Goal: Information Seeking & Learning: Learn about a topic

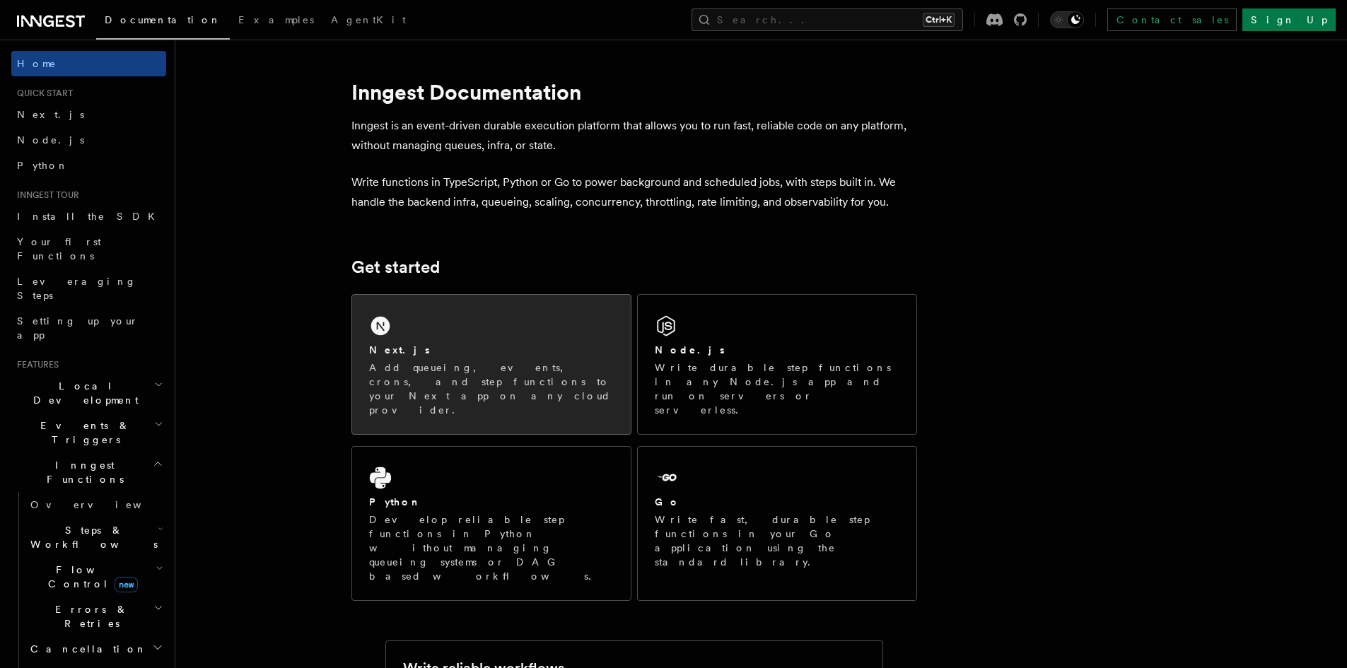
click at [574, 366] on p "Add queueing, events, crons, and step functions to your Next app on any cloud p…" at bounding box center [491, 389] width 245 height 57
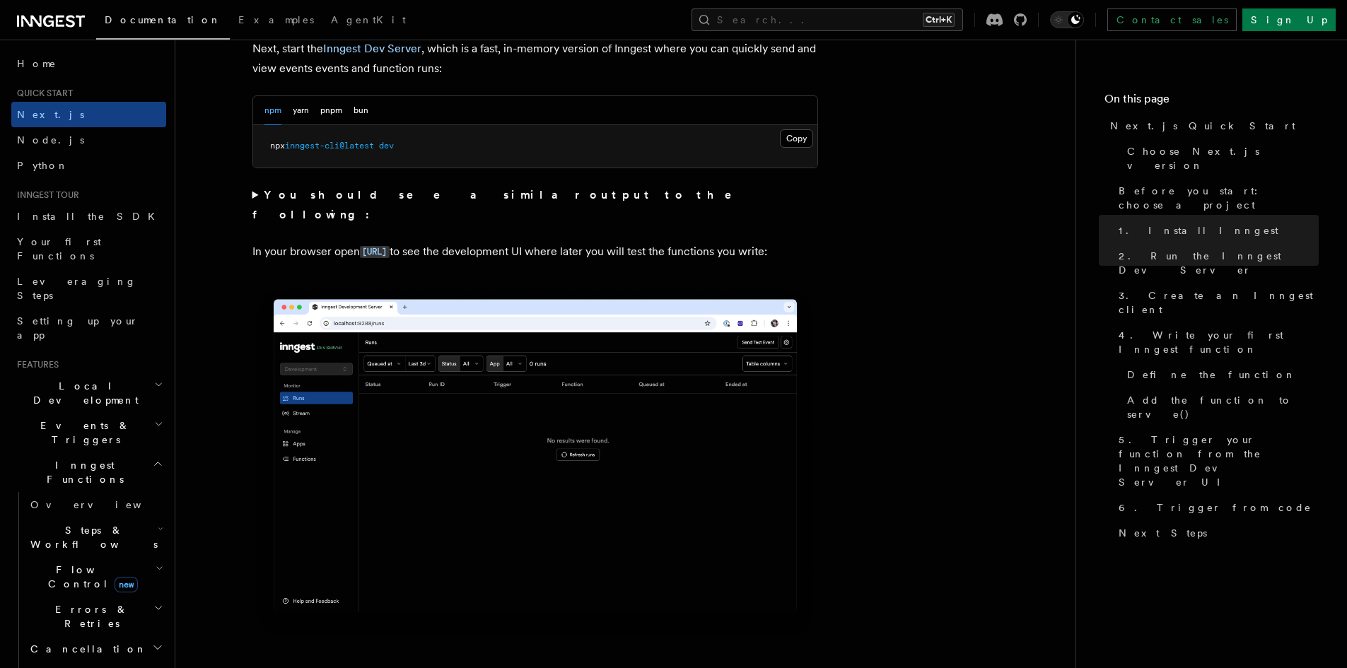
scroll to position [919, 0]
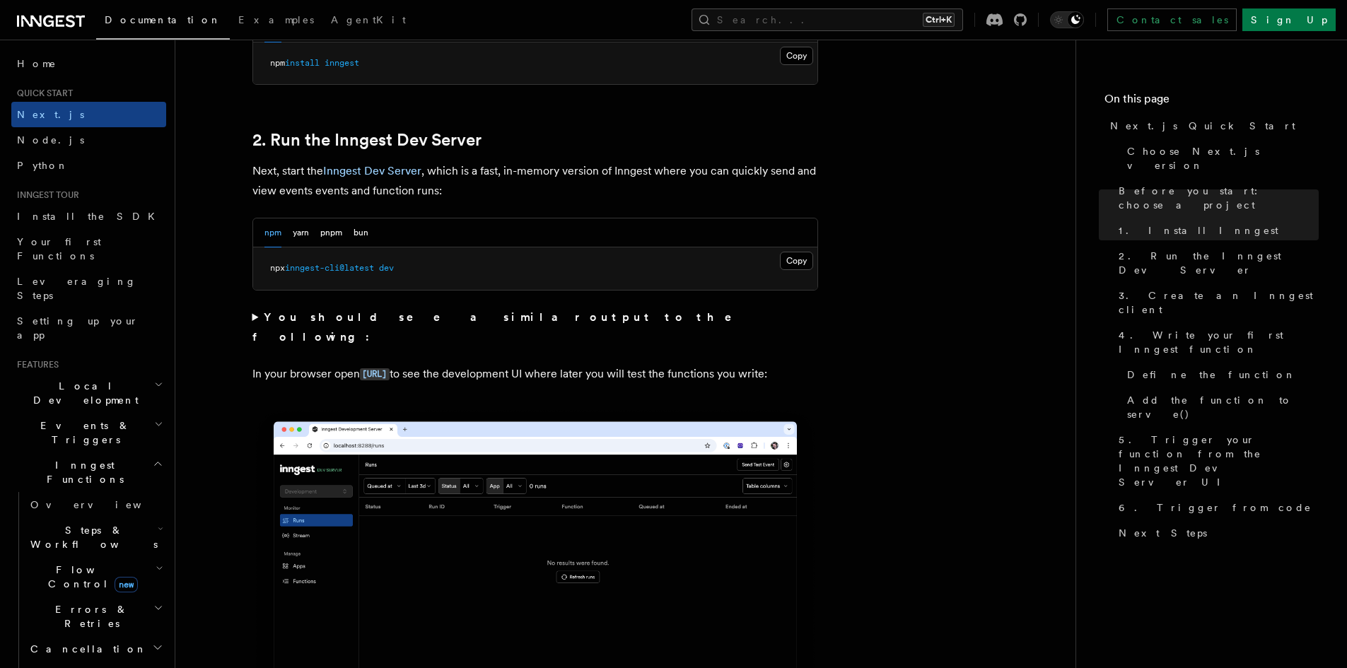
click at [253, 313] on summary "You should see a similar output to the following:" at bounding box center [535, 328] width 566 height 40
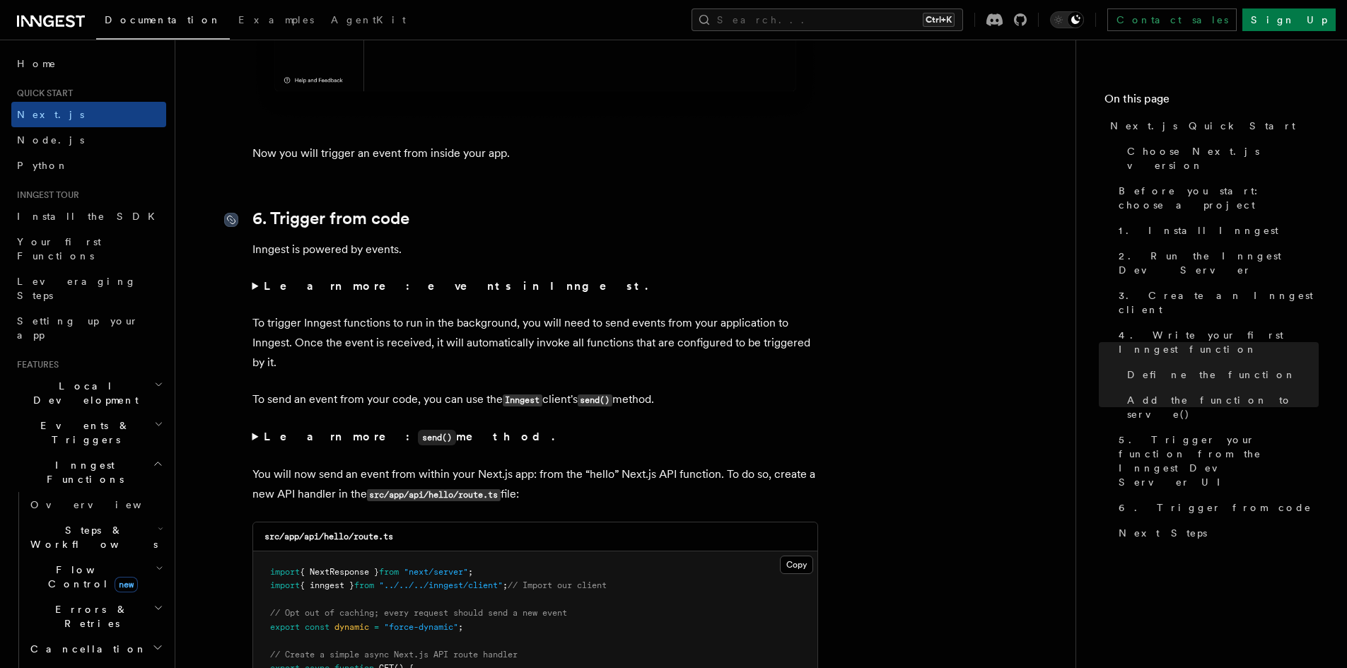
scroll to position [7355, 0]
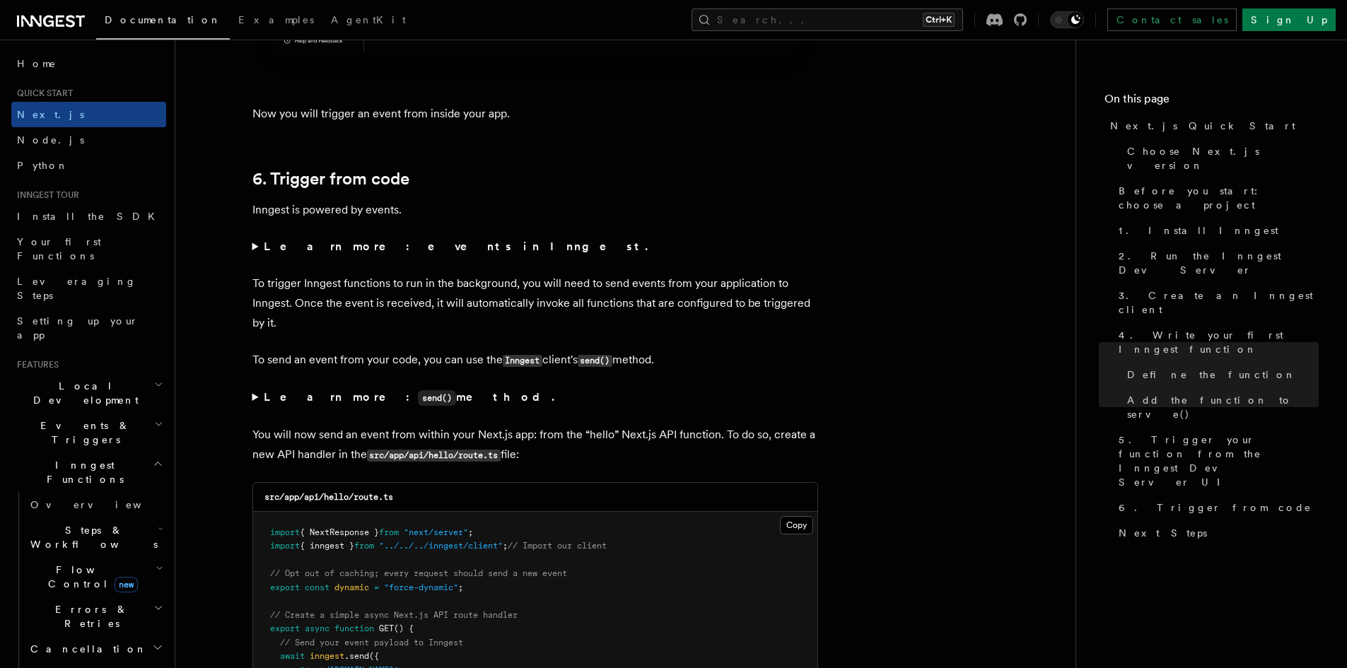
click at [263, 247] on summary "Learn more: events in Inngest." at bounding box center [535, 247] width 566 height 20
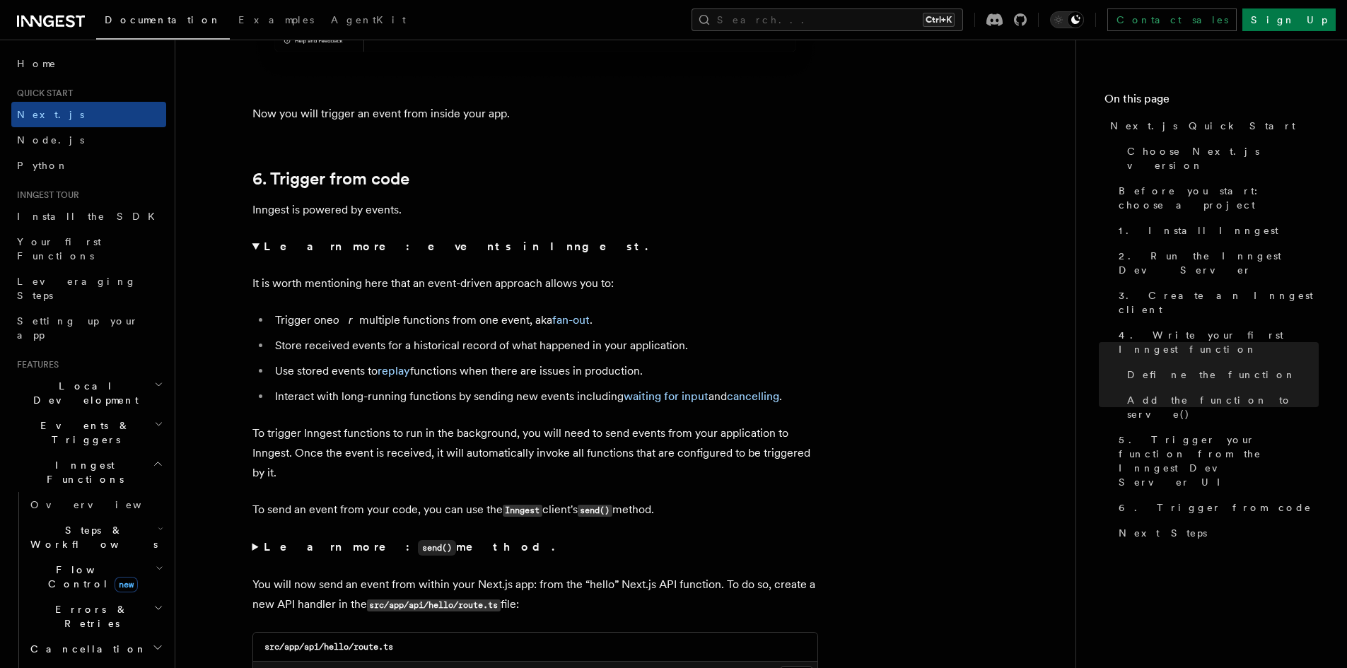
click at [257, 248] on summary "Learn more: events in Inngest." at bounding box center [535, 247] width 566 height 20
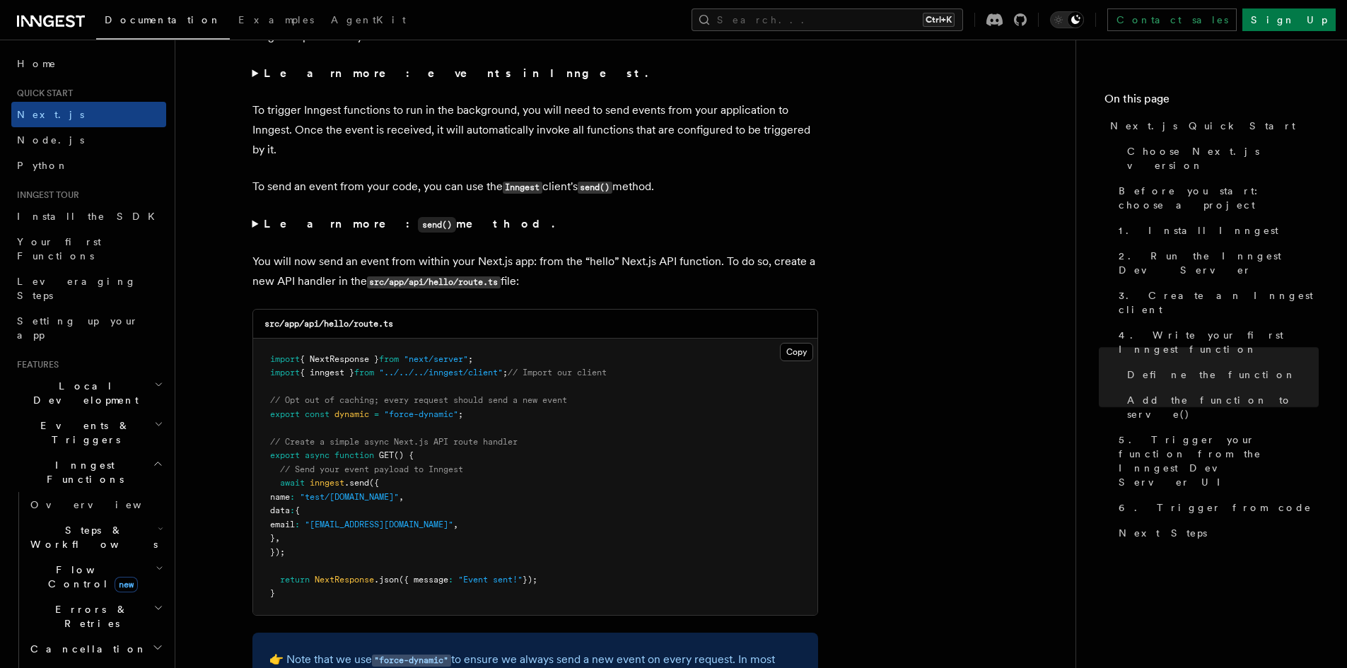
scroll to position [7567, 0]
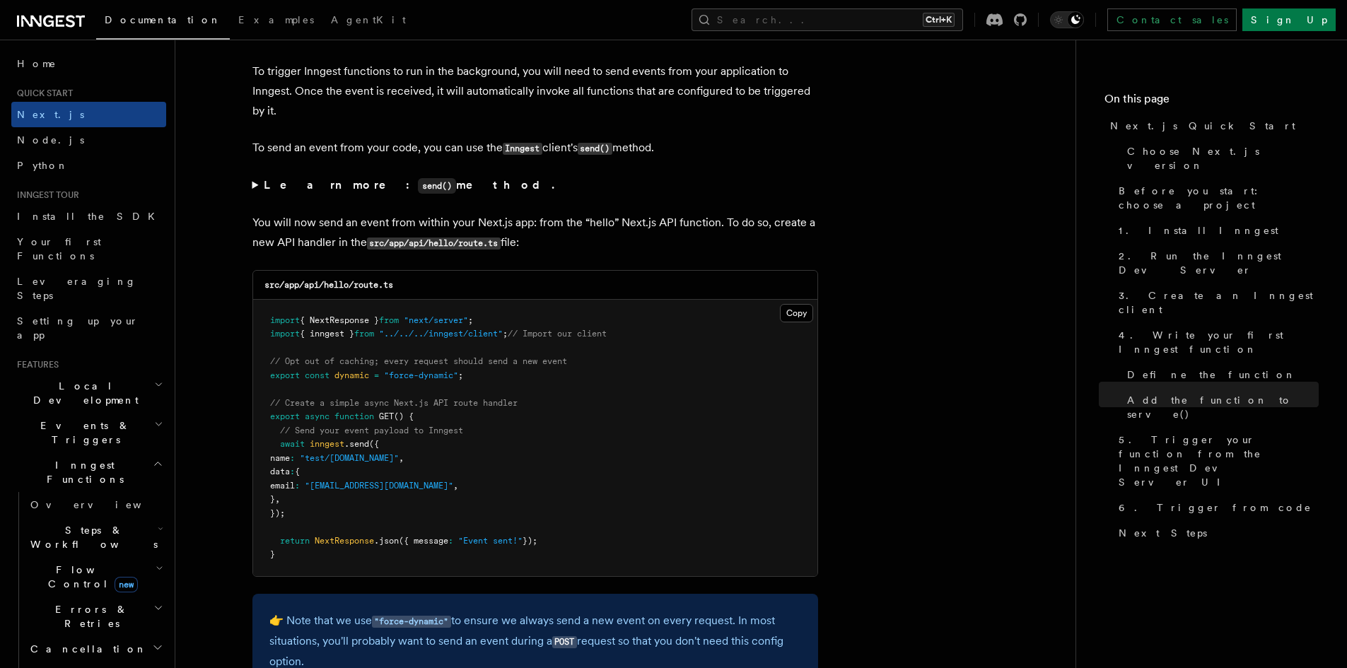
click at [257, 184] on summary "Learn more: send() method." at bounding box center [535, 185] width 566 height 21
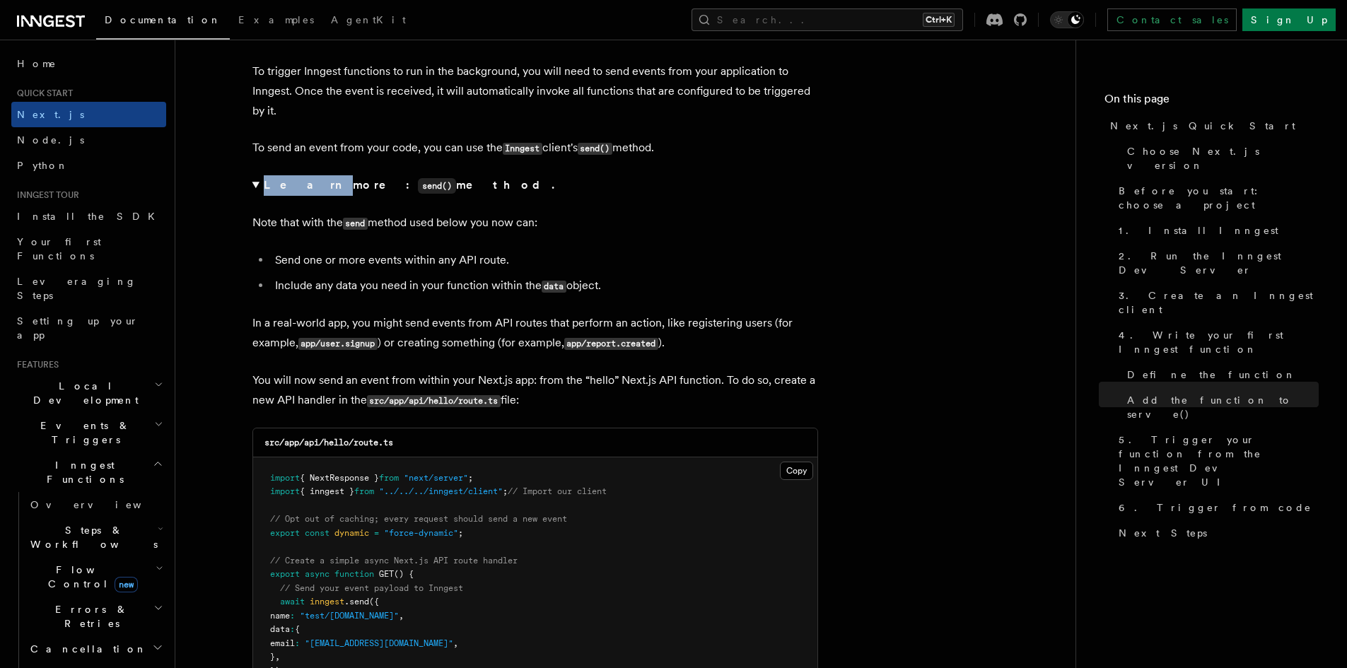
click at [257, 184] on summary "Learn more: send() method." at bounding box center [535, 185] width 566 height 21
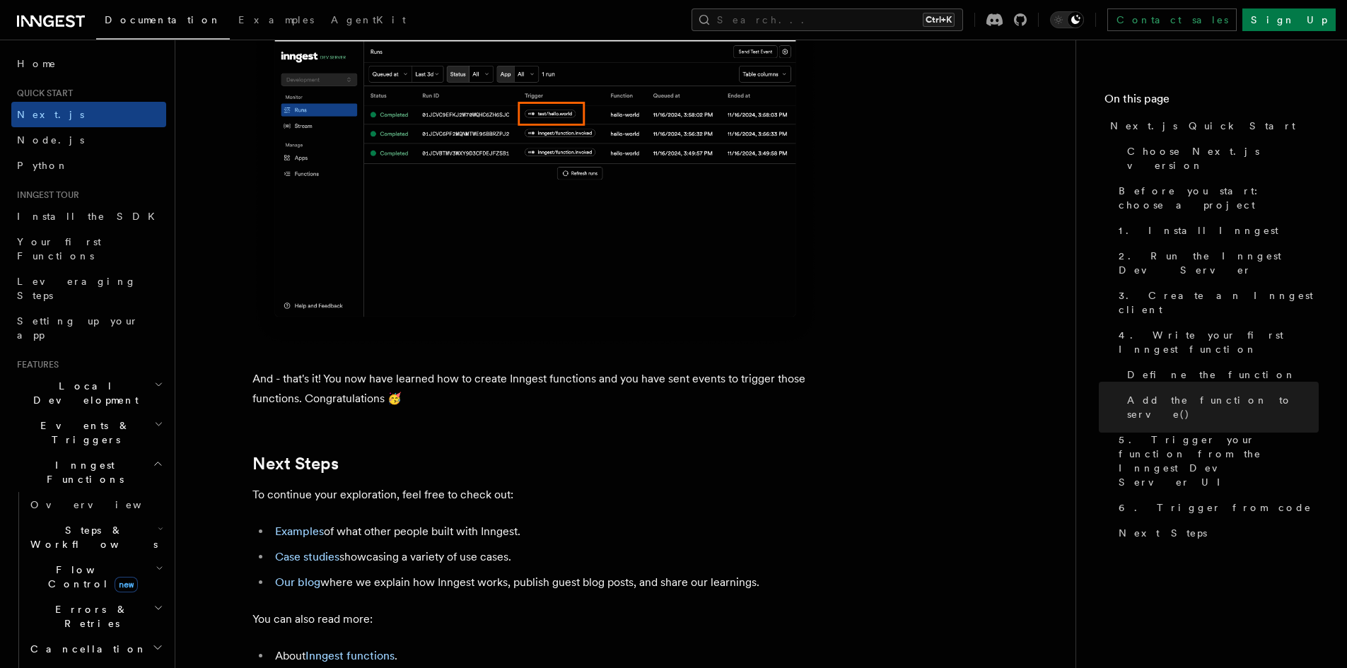
scroll to position [8699, 0]
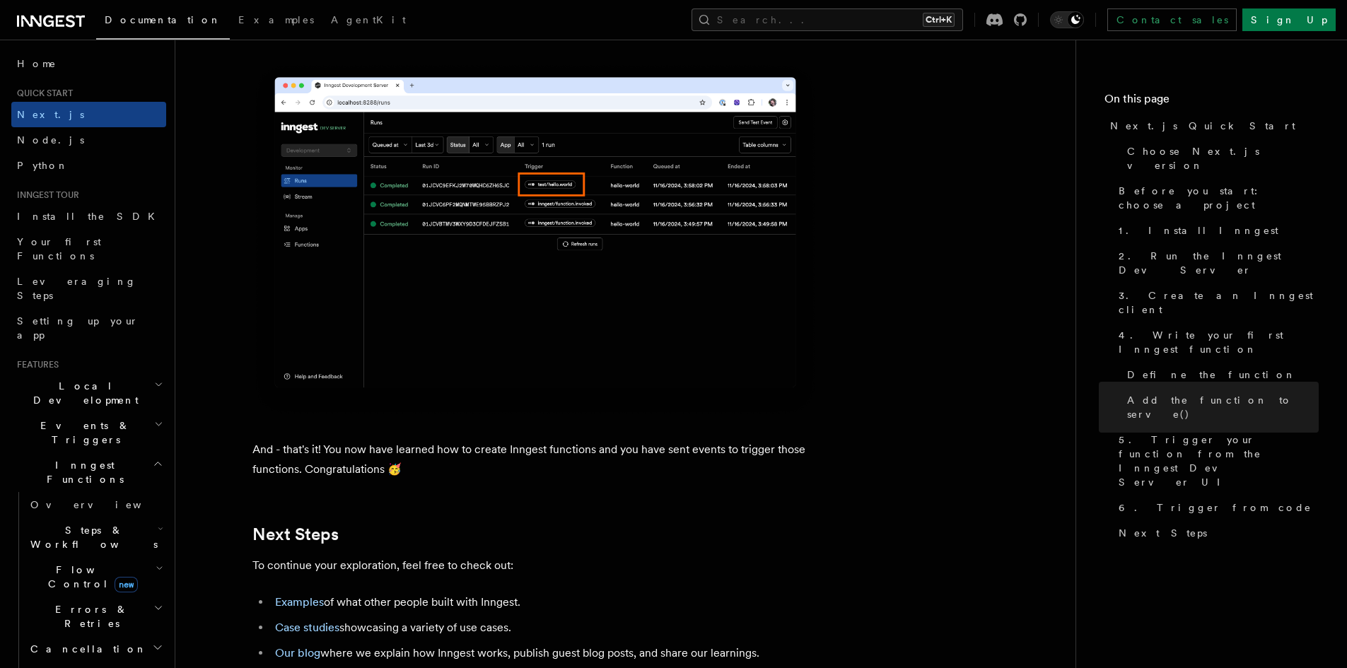
click at [52, 29] on icon at bounding box center [51, 21] width 68 height 17
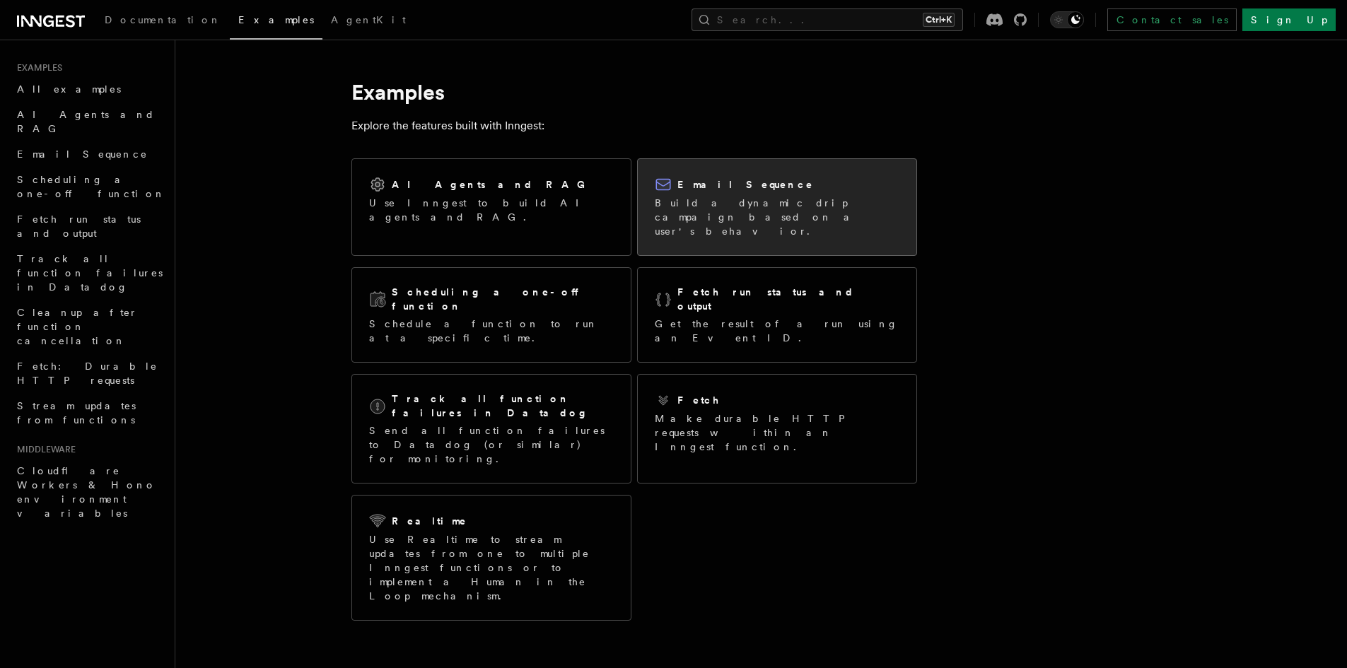
click at [682, 197] on p "Build a dynamic drip campaign based on a user's behavior." at bounding box center [777, 217] width 245 height 42
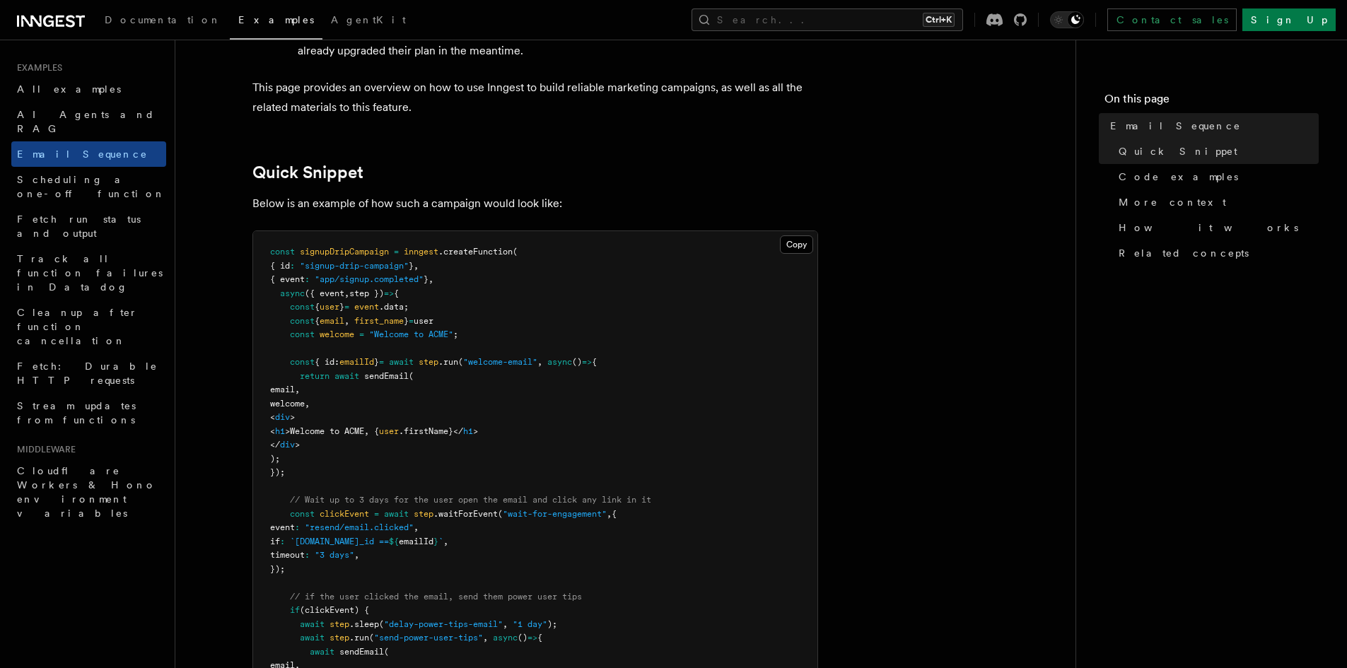
scroll to position [212, 0]
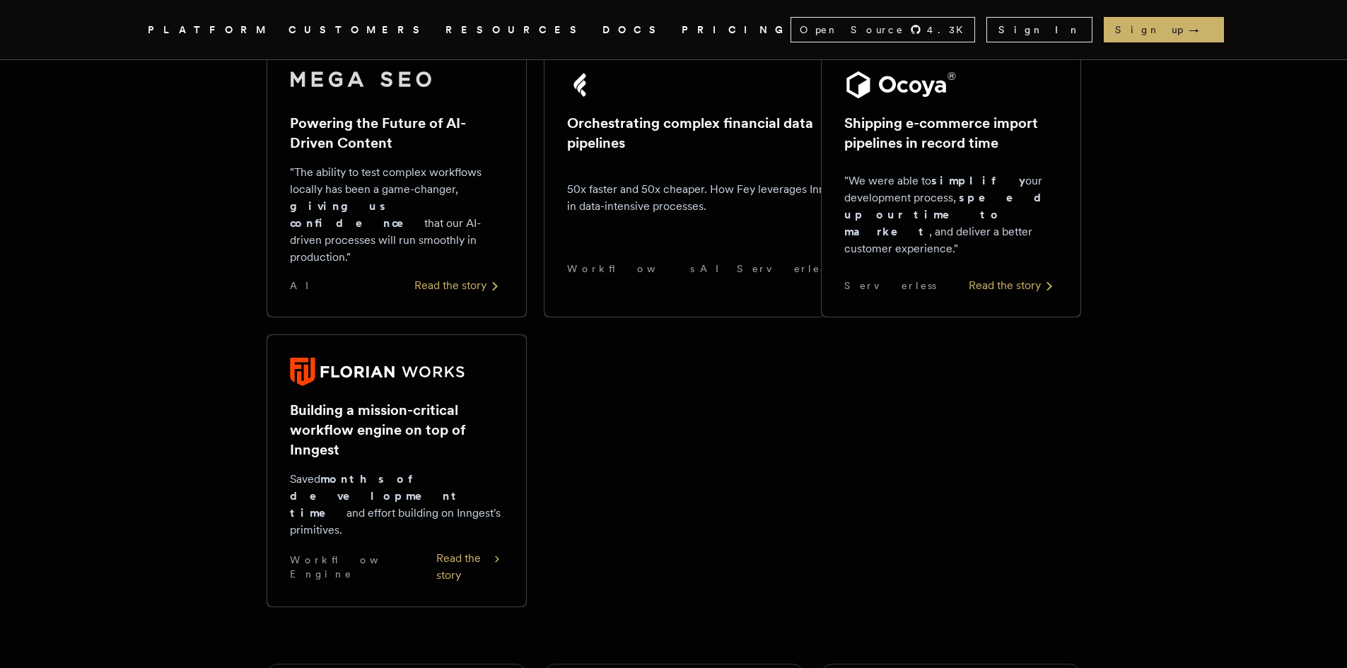
scroll to position [849, 0]
